Goal: Information Seeking & Learning: Check status

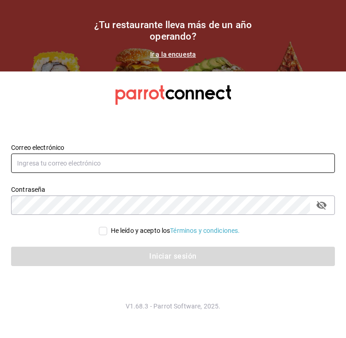
click at [112, 163] on input "text" at bounding box center [172, 163] width 323 height 19
type input "K"
type input "karyvale812@gmail.com"
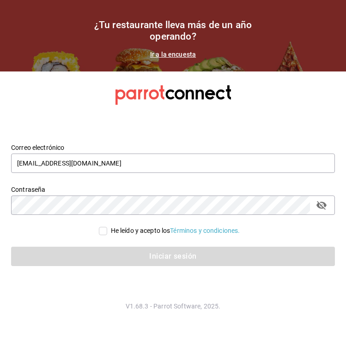
click at [98, 239] on div "Iniciar sesión" at bounding box center [167, 251] width 335 height 30
click at [101, 232] on input "He leído y acepto los Términos y condiciones." at bounding box center [103, 231] width 8 height 8
checkbox input "true"
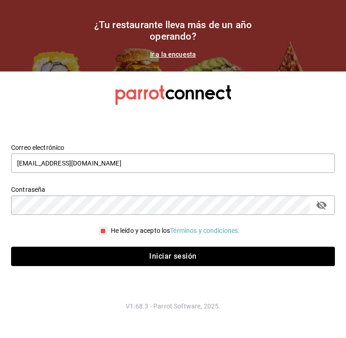
click at [111, 244] on div "Iniciar sesión" at bounding box center [167, 251] width 335 height 30
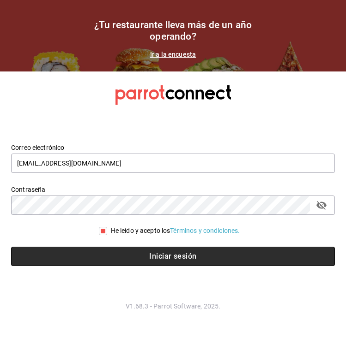
click at [105, 256] on button "Iniciar sesión" at bounding box center [172, 256] width 323 height 19
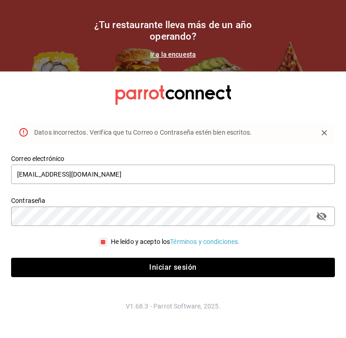
click at [325, 219] on icon "passwordField" at bounding box center [321, 216] width 11 height 11
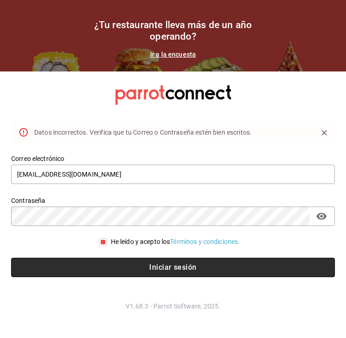
click at [106, 273] on button "Iniciar sesión" at bounding box center [172, 267] width 323 height 19
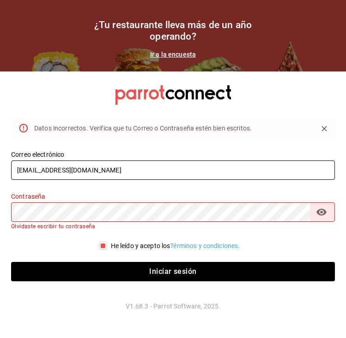
type input "Karyvale812@gmail.com"
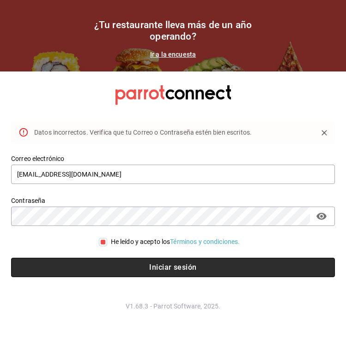
click at [152, 271] on button "Iniciar sesión" at bounding box center [172, 267] width 323 height 19
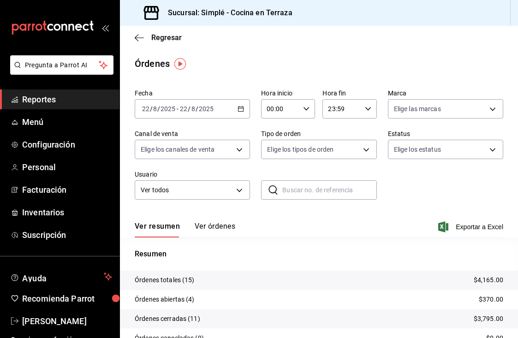
click at [43, 98] on span "Reportes" at bounding box center [67, 99] width 90 height 12
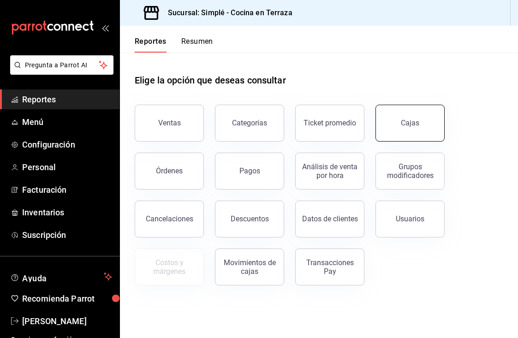
click at [345, 127] on button "Cajas" at bounding box center [410, 123] width 69 height 37
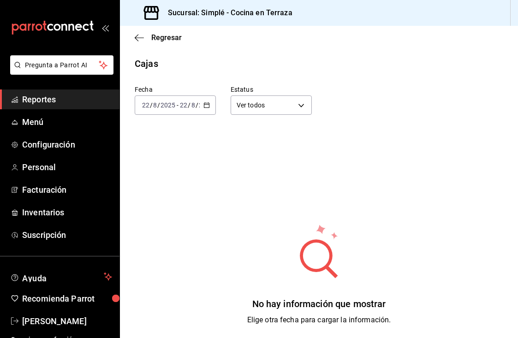
click at [193, 105] on input "8" at bounding box center [193, 105] width 5 height 7
click at [208, 101] on div "[DATE] [DATE] - [DATE] [DATE]" at bounding box center [175, 105] width 81 height 19
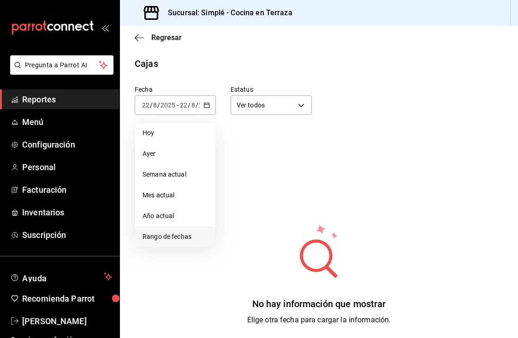
click at [168, 244] on li "Rango de fechas" at bounding box center [175, 237] width 80 height 21
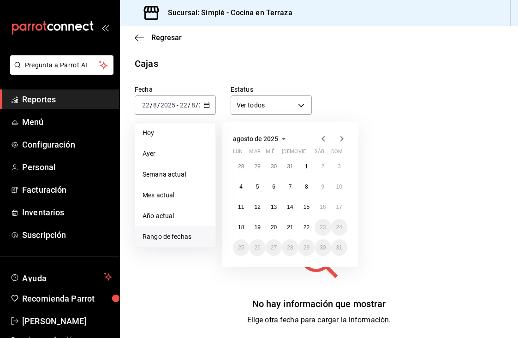
click at [323, 139] on icon "button" at bounding box center [323, 138] width 11 height 11
click at [341, 137] on icon "button" at bounding box center [341, 138] width 11 height 11
click at [244, 206] on button "11" at bounding box center [241, 207] width 16 height 17
click at [343, 204] on button "17" at bounding box center [339, 207] width 16 height 17
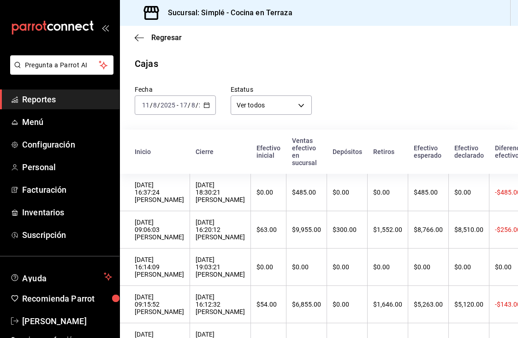
click at [206, 103] on icon "button" at bounding box center [206, 105] width 6 height 6
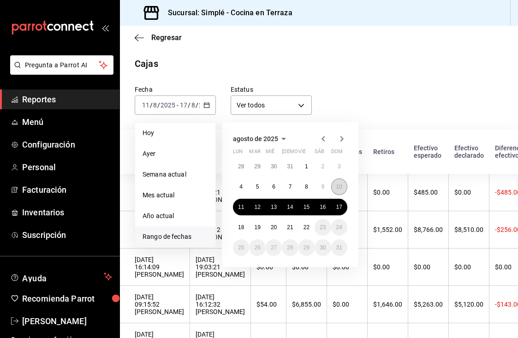
drag, startPoint x: 329, startPoint y: 187, endPoint x: 341, endPoint y: 188, distance: 11.1
click at [341, 188] on div "28 29 30 31 1 2 3 4 5 6 7 8 9 10 11 12 13 14 15 16 17 18 19 20 21 22 23 24 25 2…" at bounding box center [290, 207] width 114 height 98
click at [341, 188] on abbr "10" at bounding box center [339, 187] width 6 height 6
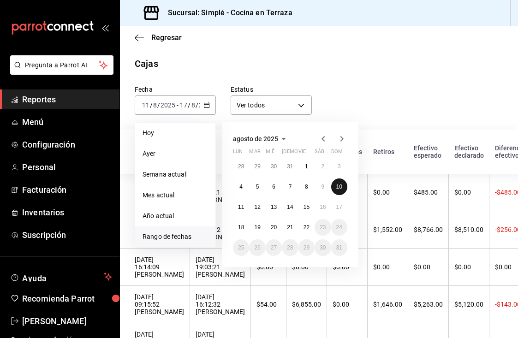
click at [341, 188] on abbr "10" at bounding box center [339, 187] width 6 height 6
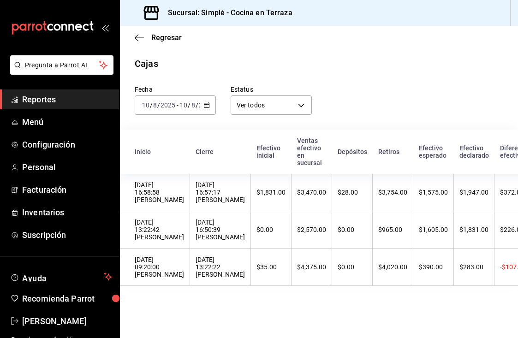
click at [215, 108] on div "[DATE] [DATE] - [DATE] [DATE]" at bounding box center [175, 105] width 81 height 19
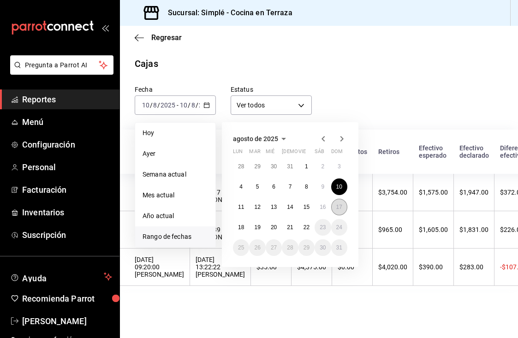
click at [339, 204] on abbr "17" at bounding box center [339, 207] width 6 height 6
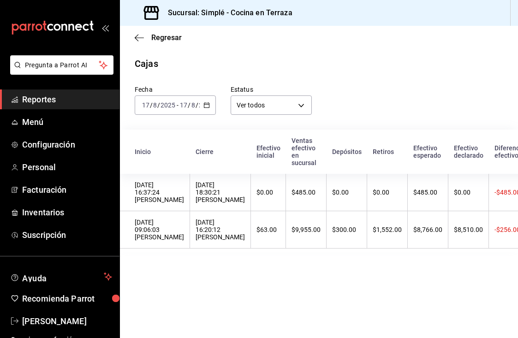
click at [208, 106] on icon "button" at bounding box center [206, 105] width 6 height 6
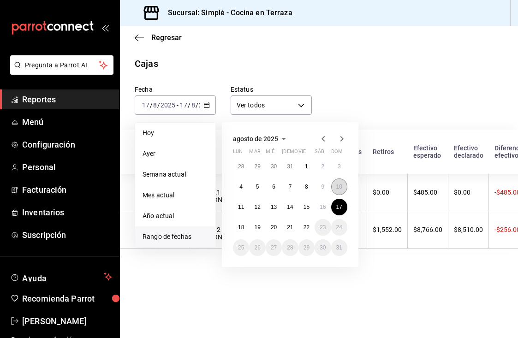
click at [340, 186] on abbr "10" at bounding box center [339, 187] width 6 height 6
click at [340, 203] on button "17" at bounding box center [339, 207] width 16 height 17
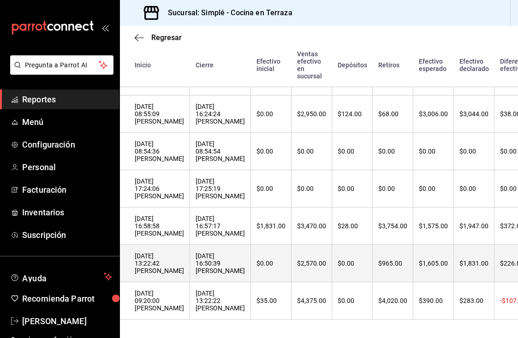
click at [245, 264] on div "[DATE] 16:50:39 [PERSON_NAME]" at bounding box center [220, 263] width 49 height 22
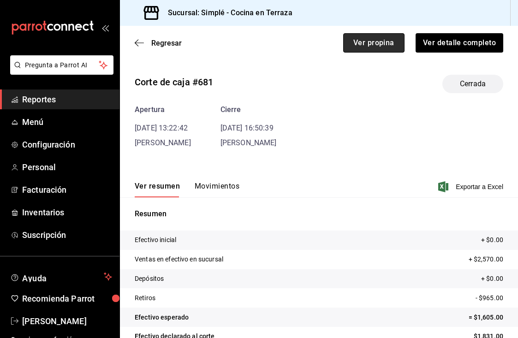
click at [345, 37] on button "Ver propina" at bounding box center [373, 42] width 61 height 19
click at [167, 43] on span "Regresar" at bounding box center [166, 43] width 30 height 9
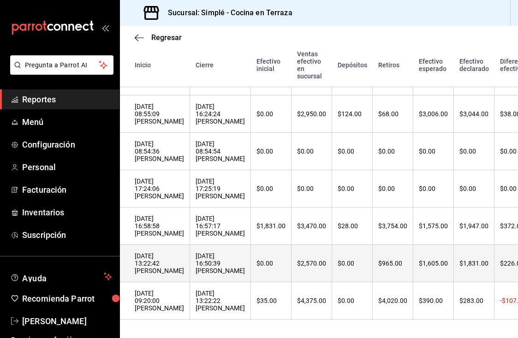
scroll to position [507, 0]
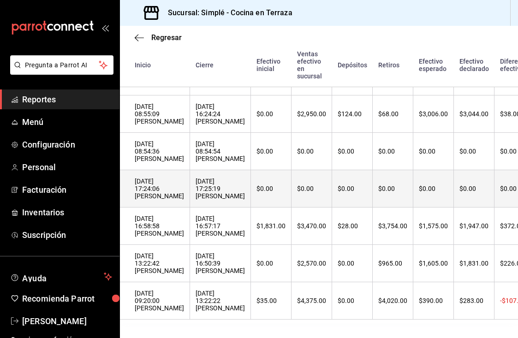
click at [184, 188] on div "[DATE] 17:24:06 [PERSON_NAME]" at bounding box center [159, 189] width 49 height 22
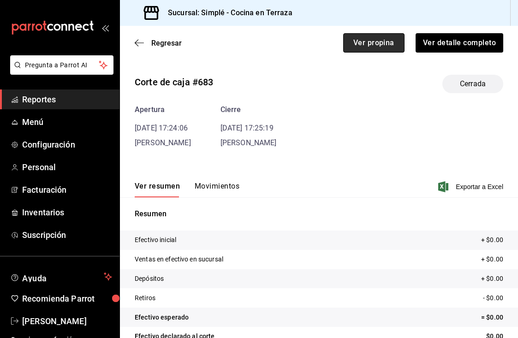
click at [345, 44] on button "Ver propina" at bounding box center [373, 42] width 61 height 19
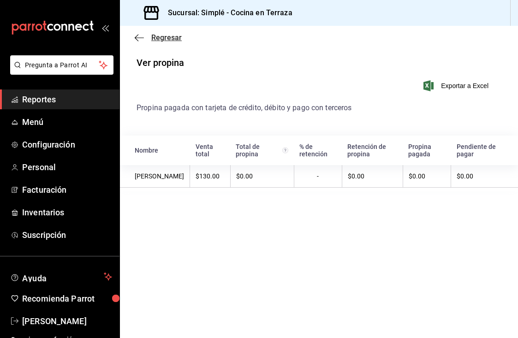
click at [159, 37] on span "Regresar" at bounding box center [166, 37] width 30 height 9
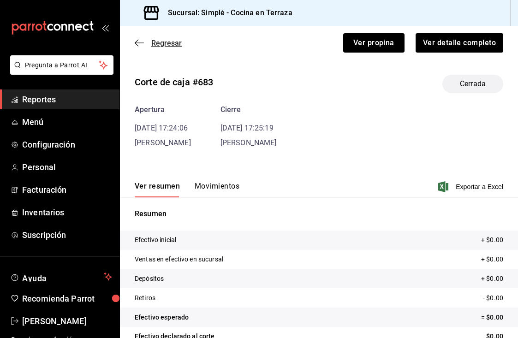
click at [160, 43] on span "Regresar" at bounding box center [166, 43] width 30 height 9
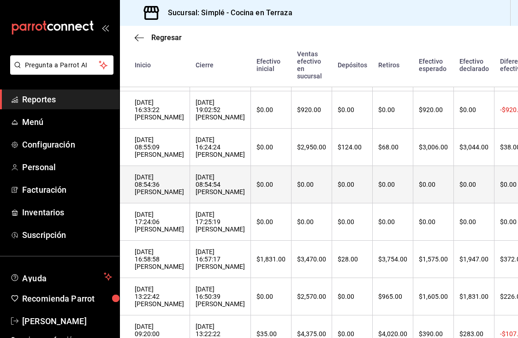
scroll to position [471, 0]
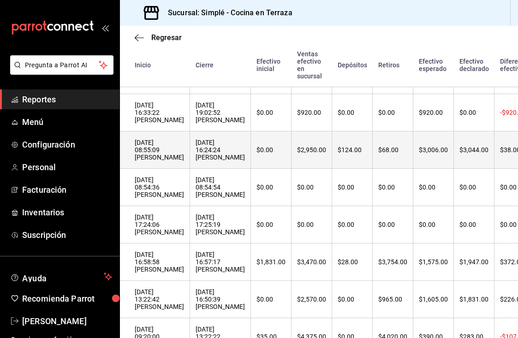
click at [184, 158] on div "[DATE] 08:55:09 [PERSON_NAME]" at bounding box center [159, 150] width 49 height 22
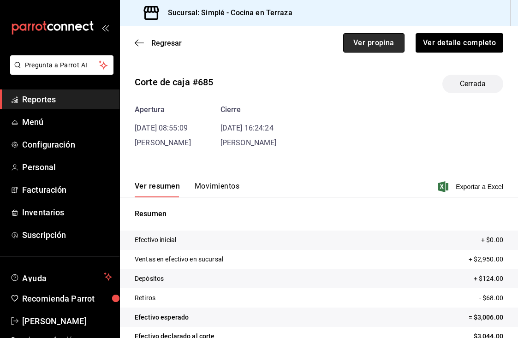
click at [345, 47] on button "Ver propina" at bounding box center [373, 42] width 61 height 19
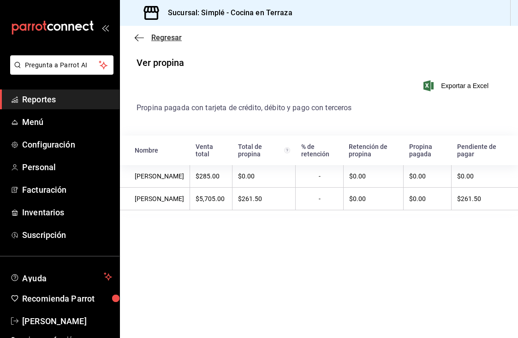
click at [167, 39] on span "Regresar" at bounding box center [166, 37] width 30 height 9
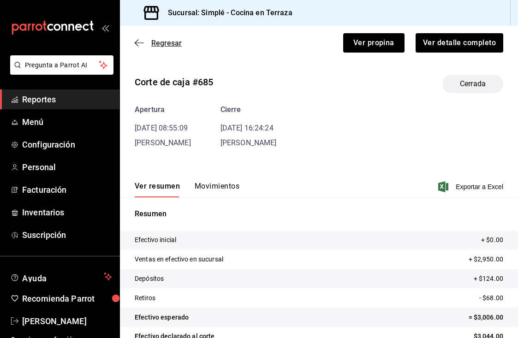
click at [167, 45] on span "Regresar" at bounding box center [166, 43] width 30 height 9
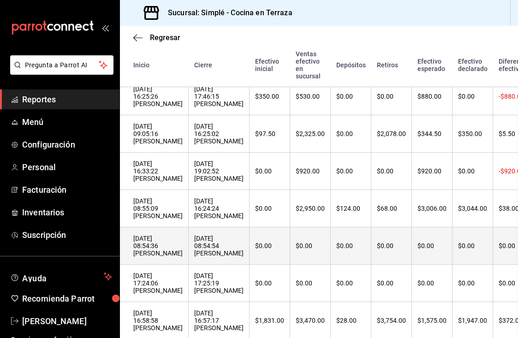
scroll to position [411, 1]
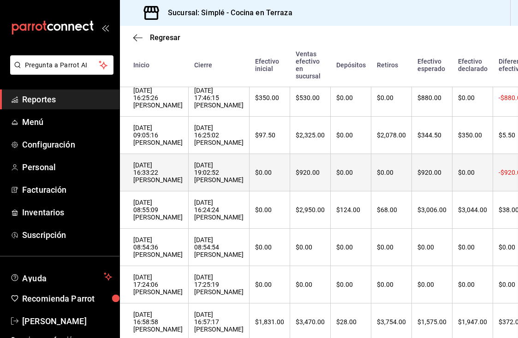
click at [244, 175] on div "[DATE] 19:02:52 [PERSON_NAME]" at bounding box center [218, 173] width 49 height 22
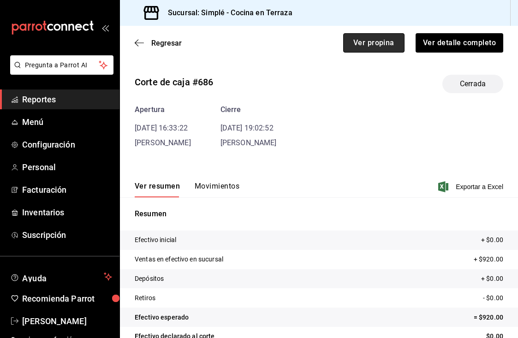
click at [345, 50] on button "Ver propina" at bounding box center [373, 42] width 61 height 19
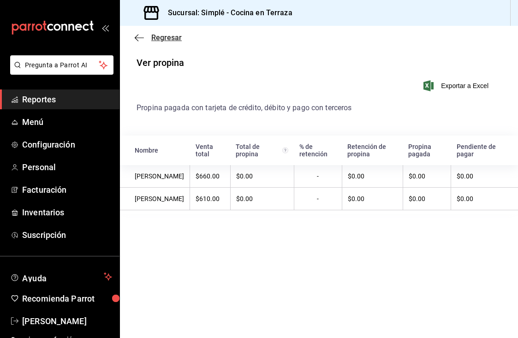
click at [156, 36] on span "Regresar" at bounding box center [166, 37] width 30 height 9
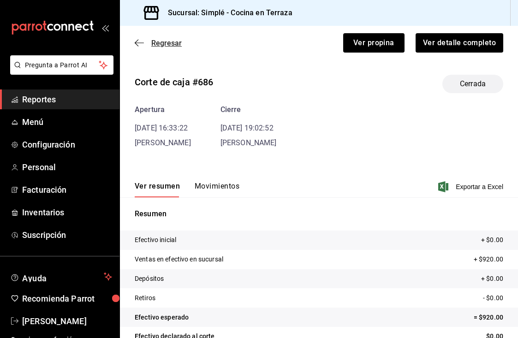
click at [159, 42] on span "Regresar" at bounding box center [166, 43] width 30 height 9
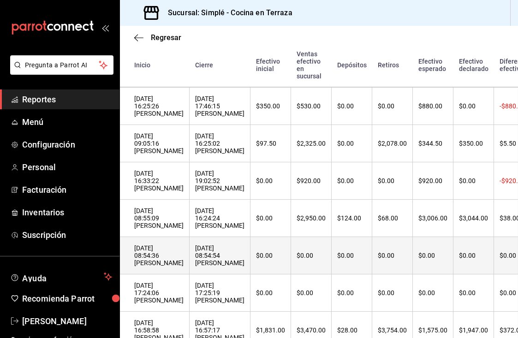
scroll to position [402, 0]
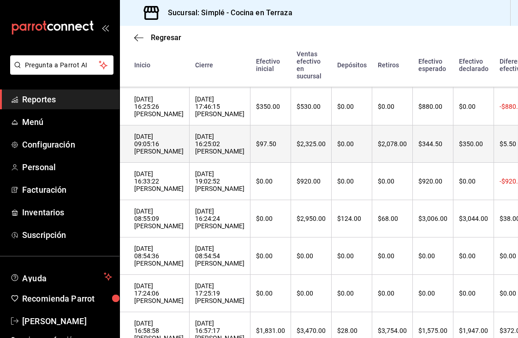
click at [165, 139] on div "[DATE] 09:05:16 [PERSON_NAME]" at bounding box center [158, 144] width 49 height 22
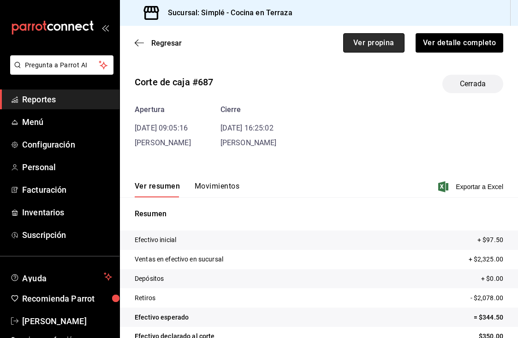
click at [345, 49] on button "Ver propina" at bounding box center [373, 42] width 61 height 19
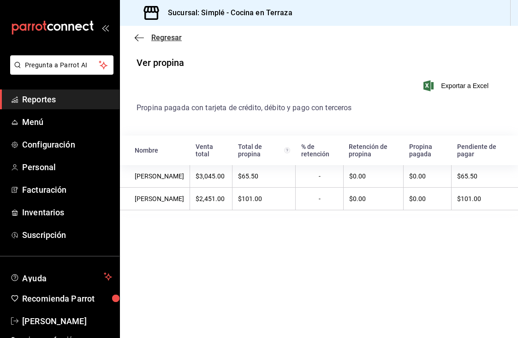
click at [166, 36] on span "Regresar" at bounding box center [166, 37] width 30 height 9
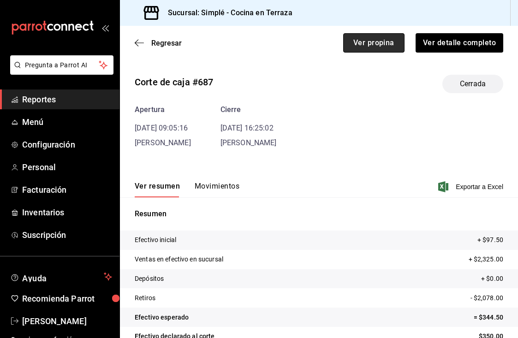
click at [345, 51] on button "Ver propina" at bounding box center [373, 42] width 61 height 19
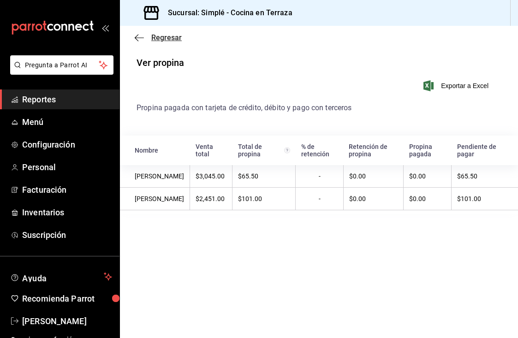
click at [175, 35] on span "Regresar" at bounding box center [166, 37] width 30 height 9
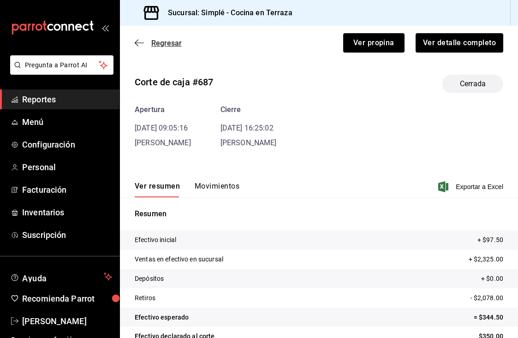
click at [171, 46] on span "Regresar" at bounding box center [166, 43] width 30 height 9
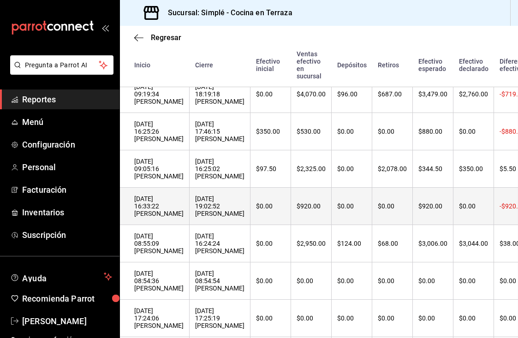
scroll to position [364, 1]
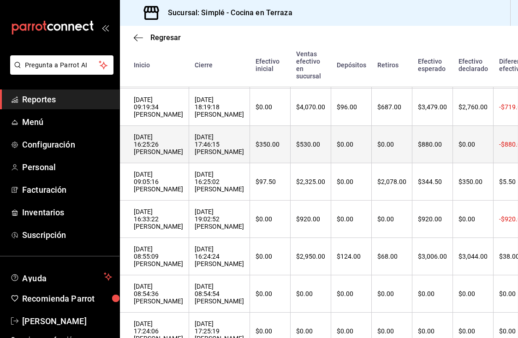
click at [241, 146] on div "[DATE] 17:46:15 [PERSON_NAME]" at bounding box center [219, 144] width 49 height 22
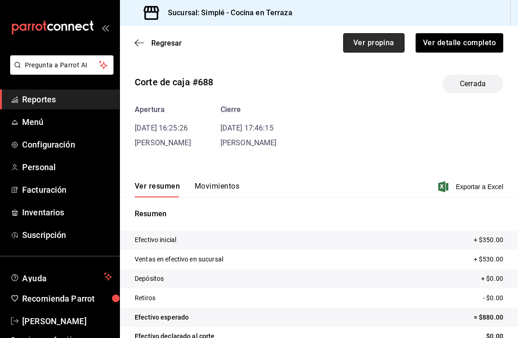
click at [345, 36] on button "Ver propina" at bounding box center [373, 42] width 61 height 19
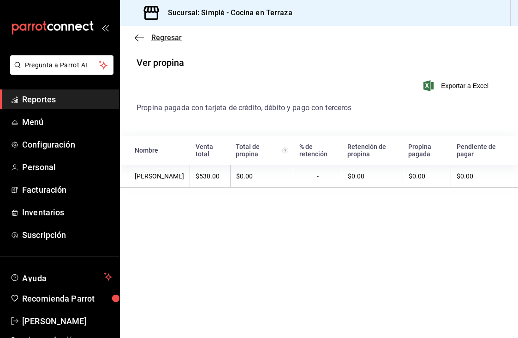
click at [160, 39] on span "Regresar" at bounding box center [166, 37] width 30 height 9
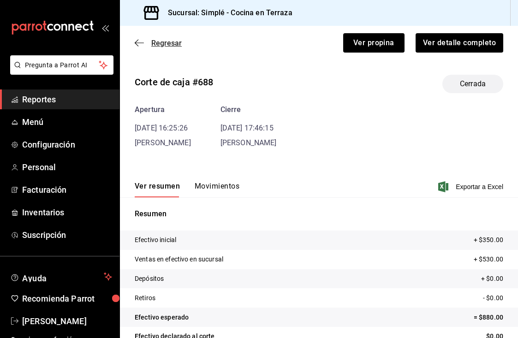
click at [164, 43] on span "Regresar" at bounding box center [166, 43] width 30 height 9
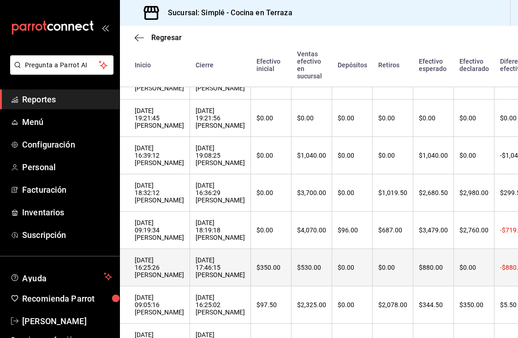
scroll to position [231, 0]
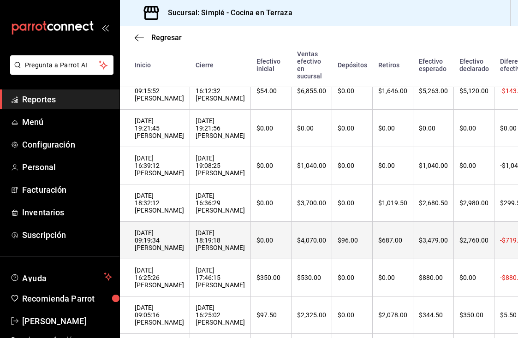
click at [184, 245] on div "[DATE] 09:19:34 [PERSON_NAME]" at bounding box center [159, 240] width 49 height 22
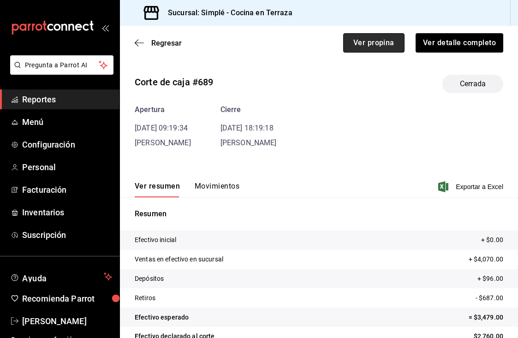
click at [345, 45] on button "Ver propina" at bounding box center [373, 42] width 61 height 19
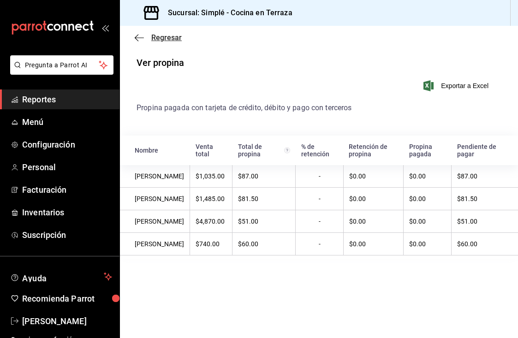
click at [168, 33] on span "Regresar" at bounding box center [166, 37] width 30 height 9
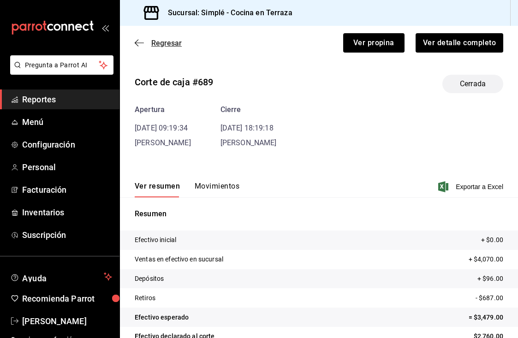
click at [162, 45] on span "Regresar" at bounding box center [166, 43] width 30 height 9
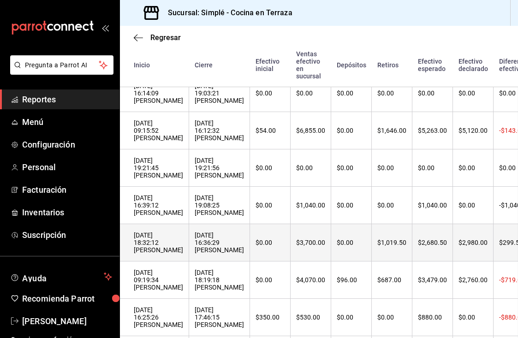
scroll to position [192, 0]
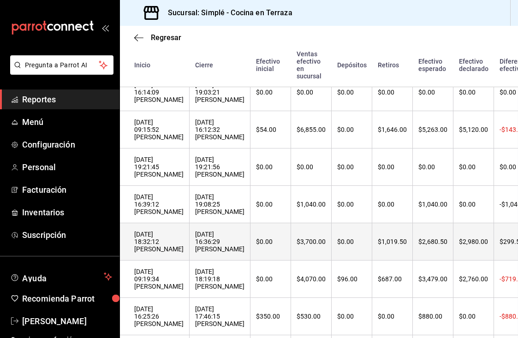
click at [223, 242] on div "[DATE] 16:36:29 [PERSON_NAME]" at bounding box center [219, 242] width 49 height 22
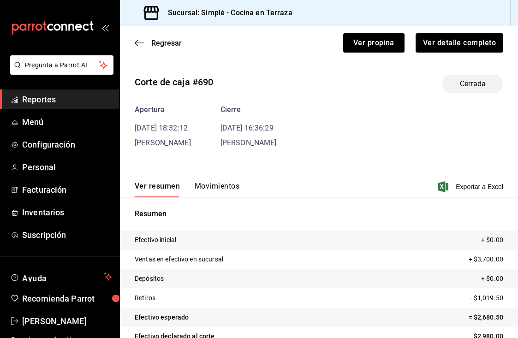
click at [345, 54] on div "Regresar Ver propina Ver detalle completo" at bounding box center [319, 43] width 398 height 34
click at [345, 49] on button "Ver propina" at bounding box center [373, 42] width 61 height 19
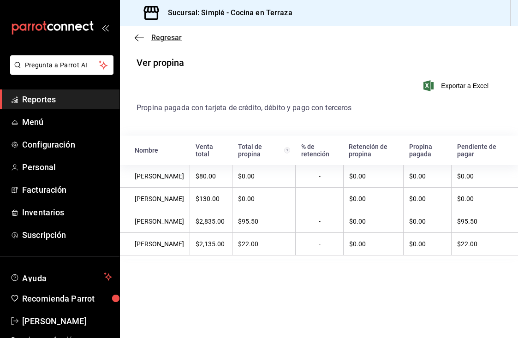
click at [168, 40] on span "Regresar" at bounding box center [166, 37] width 30 height 9
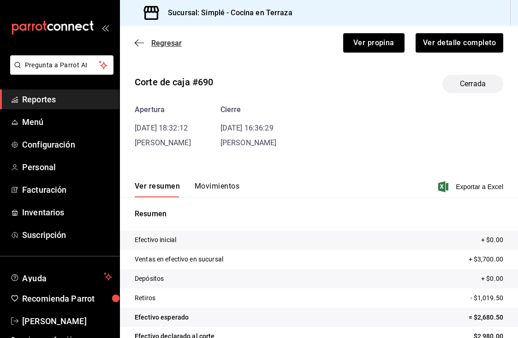
click at [170, 44] on span "Regresar" at bounding box center [166, 43] width 30 height 9
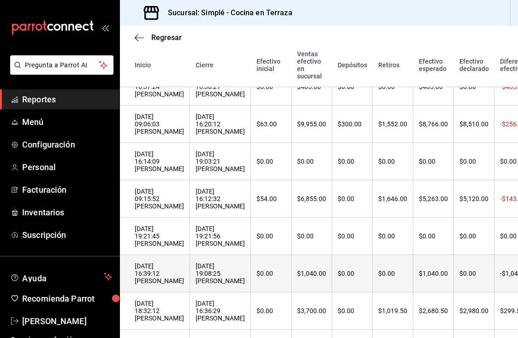
scroll to position [127, 1]
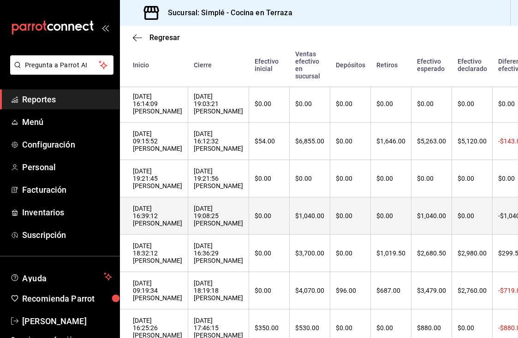
click at [290, 217] on th "$0.00" at bounding box center [269, 216] width 41 height 37
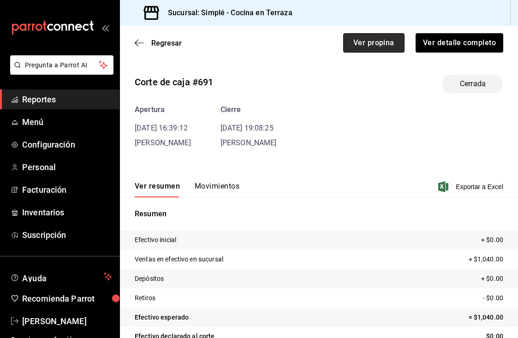
click at [345, 40] on button "Ver propina" at bounding box center [373, 42] width 61 height 19
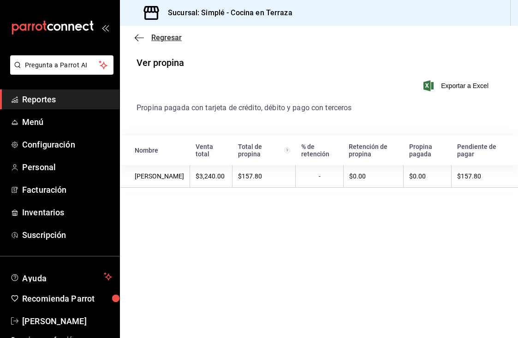
click at [175, 36] on span "Regresar" at bounding box center [166, 37] width 30 height 9
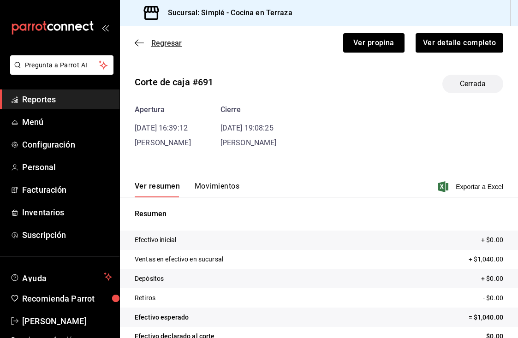
click at [168, 44] on span "Regresar" at bounding box center [166, 43] width 30 height 9
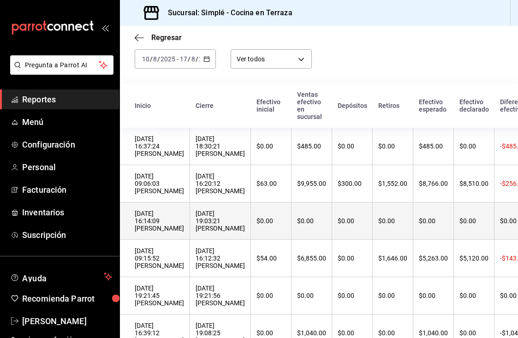
scroll to position [54, 0]
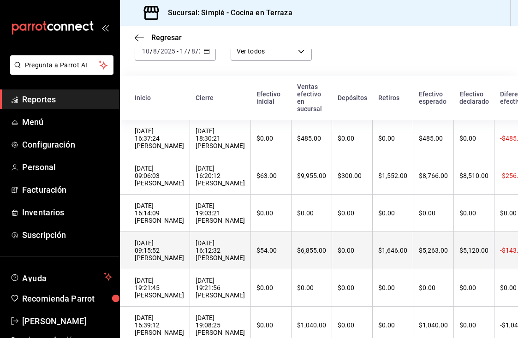
click at [190, 246] on th "[DATE] 09:15:52 [PERSON_NAME]" at bounding box center [155, 250] width 70 height 37
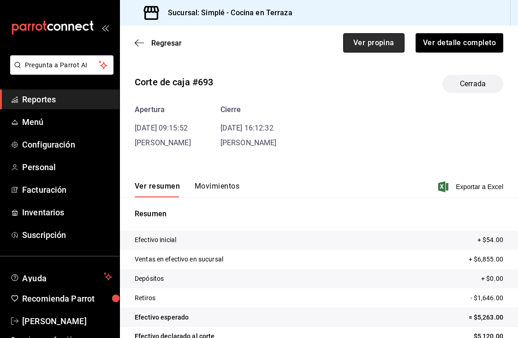
click at [345, 36] on button "Ver propina" at bounding box center [373, 42] width 61 height 19
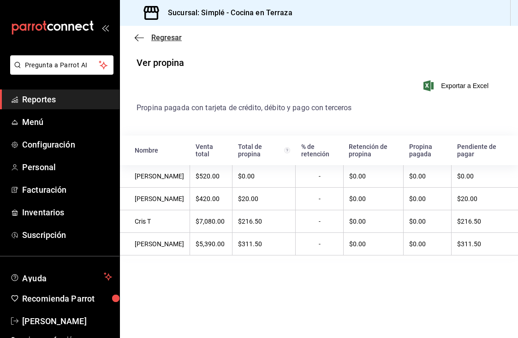
click at [163, 37] on span "Regresar" at bounding box center [166, 37] width 30 height 9
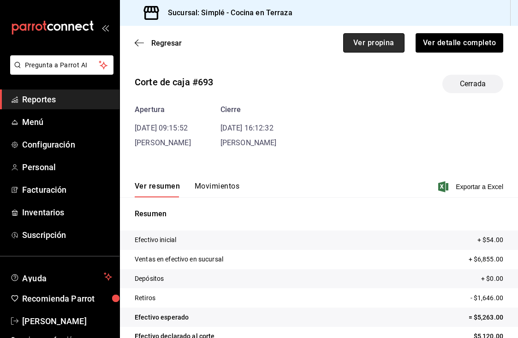
click at [345, 42] on button "Ver propina" at bounding box center [373, 42] width 61 height 19
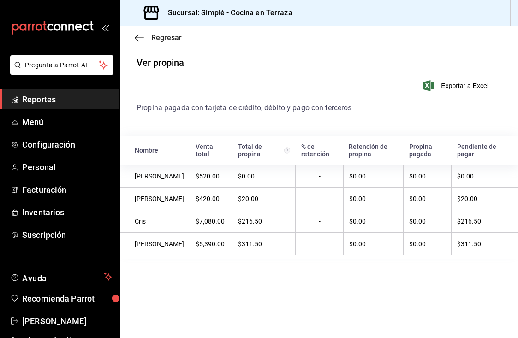
click at [172, 40] on span "Regresar" at bounding box center [166, 37] width 30 height 9
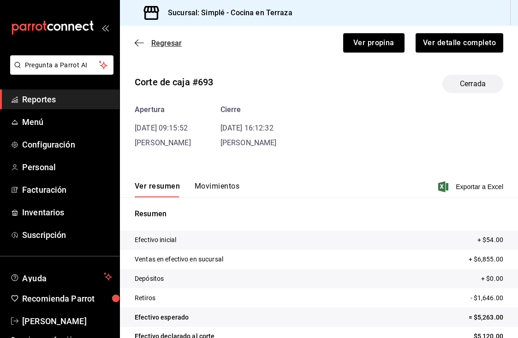
click at [163, 39] on span "Regresar" at bounding box center [166, 43] width 30 height 9
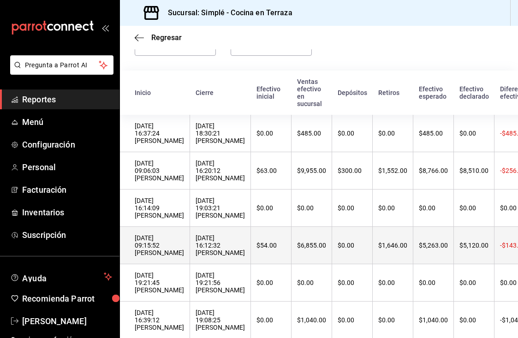
scroll to position [59, 0]
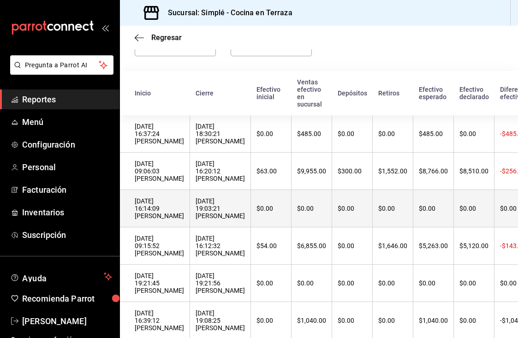
click at [239, 219] on div "[DATE] 19:03:21 [PERSON_NAME]" at bounding box center [220, 209] width 49 height 22
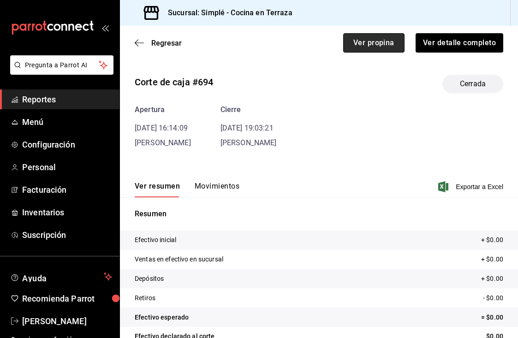
click at [345, 47] on button "Ver propina" at bounding box center [373, 42] width 61 height 19
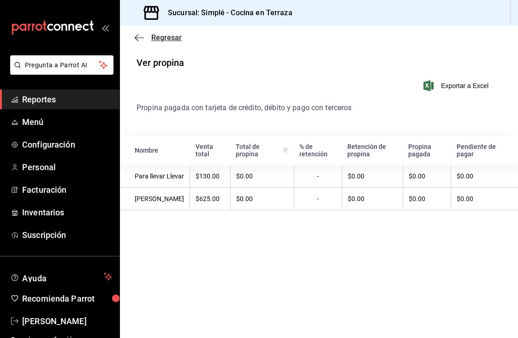
click at [153, 41] on span "Regresar" at bounding box center [166, 37] width 30 height 9
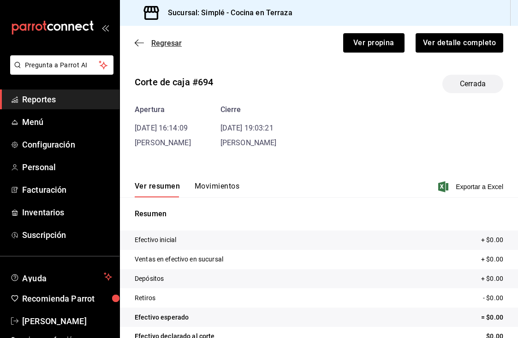
click at [168, 42] on span "Regresar" at bounding box center [166, 43] width 30 height 9
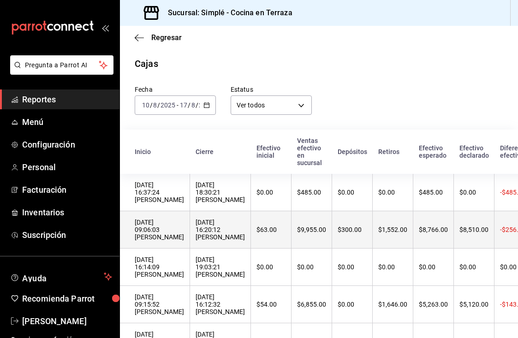
click at [251, 214] on th "[DATE] 16:20:12 [PERSON_NAME]" at bounding box center [220, 229] width 61 height 37
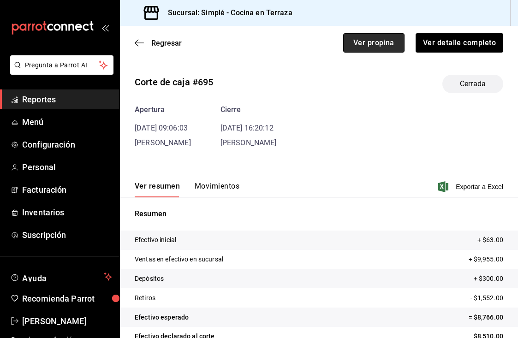
click at [345, 42] on button "Ver propina" at bounding box center [373, 42] width 61 height 19
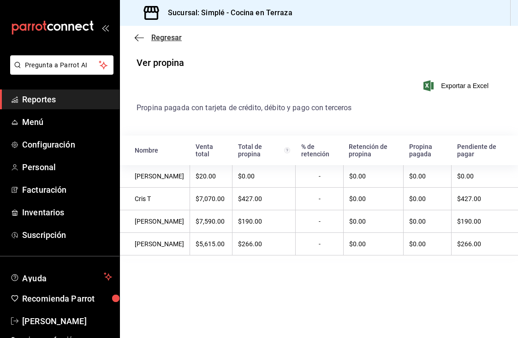
click at [162, 36] on span "Regresar" at bounding box center [166, 37] width 30 height 9
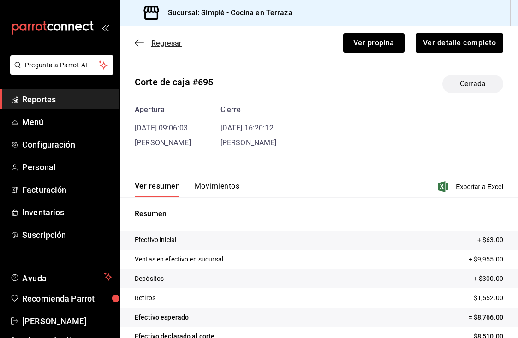
click at [161, 39] on span "Regresar" at bounding box center [166, 43] width 30 height 9
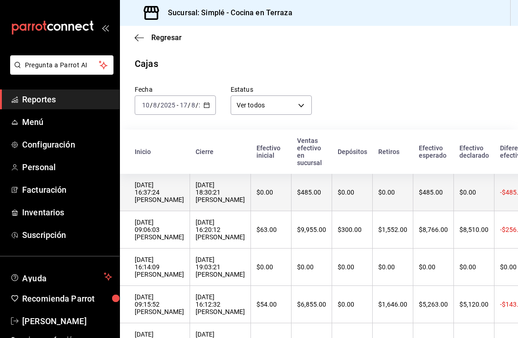
click at [183, 191] on div "[DATE] 16:37:24 [PERSON_NAME]" at bounding box center [159, 192] width 49 height 22
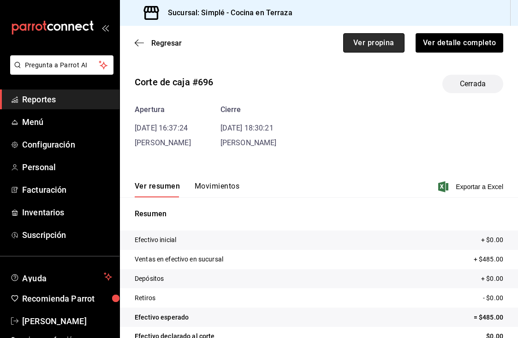
click at [345, 40] on button "Ver propina" at bounding box center [373, 42] width 61 height 19
